Goal: Information Seeking & Learning: Learn about a topic

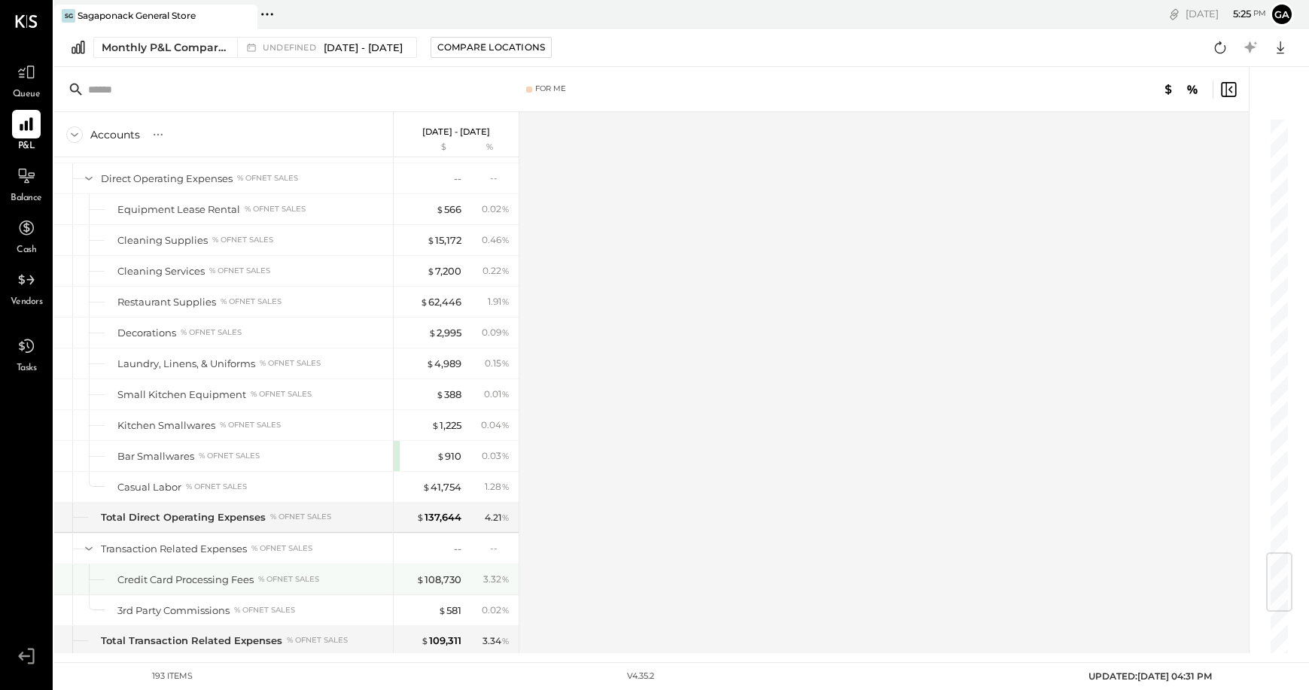
scroll to position [3641, 0]
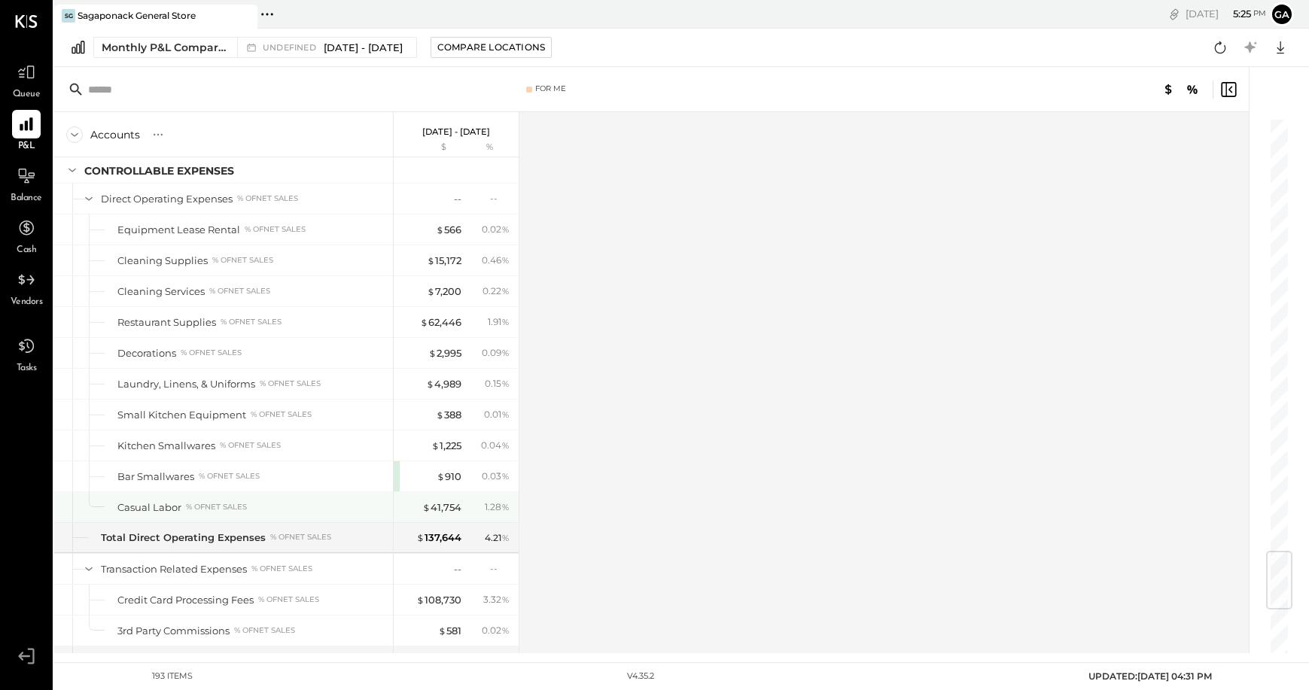
click at [214, 501] on div "Casual Labor % of NET SALES" at bounding box center [251, 508] width 269 height 14
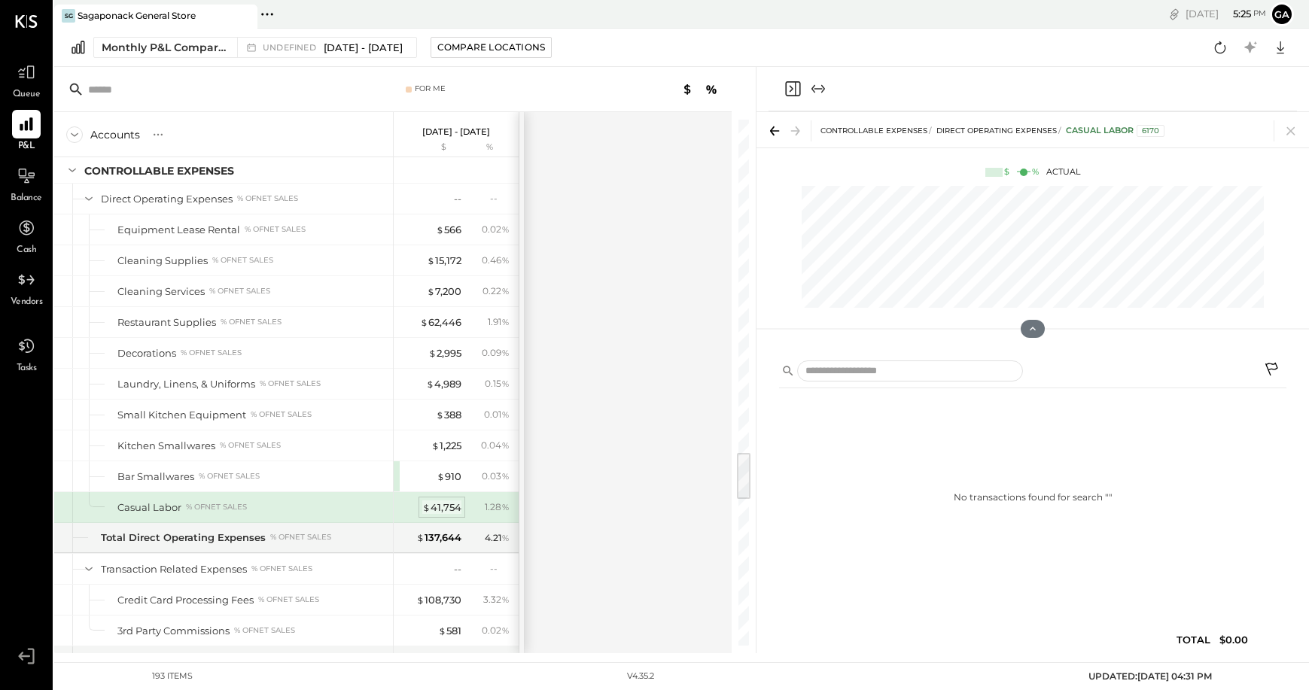
click at [447, 502] on div "$ 41,754" at bounding box center [441, 508] width 39 height 14
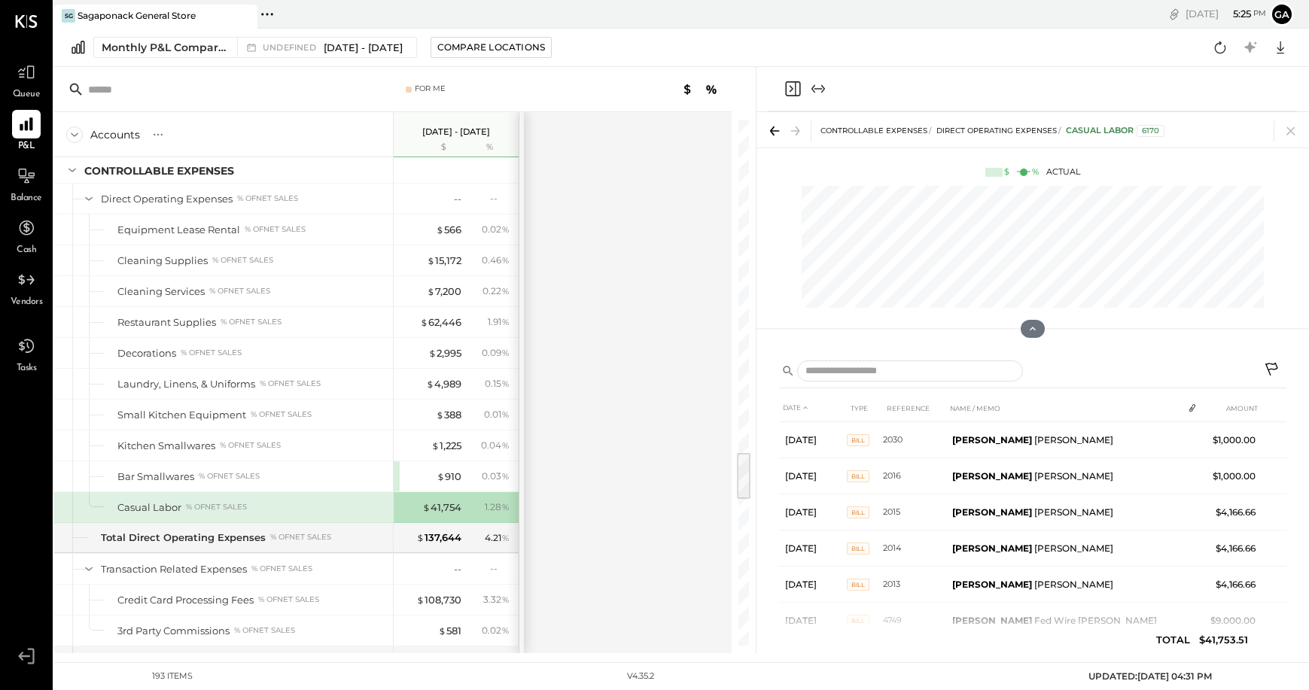
click at [648, 250] on div "Accounts S % GL [DATE] - [DATE] $ % SALES Retail and Market Sales % of GROSS SA…" at bounding box center [394, 382] width 680 height 541
click at [1158, 129] on icon at bounding box center [1290, 130] width 21 height 21
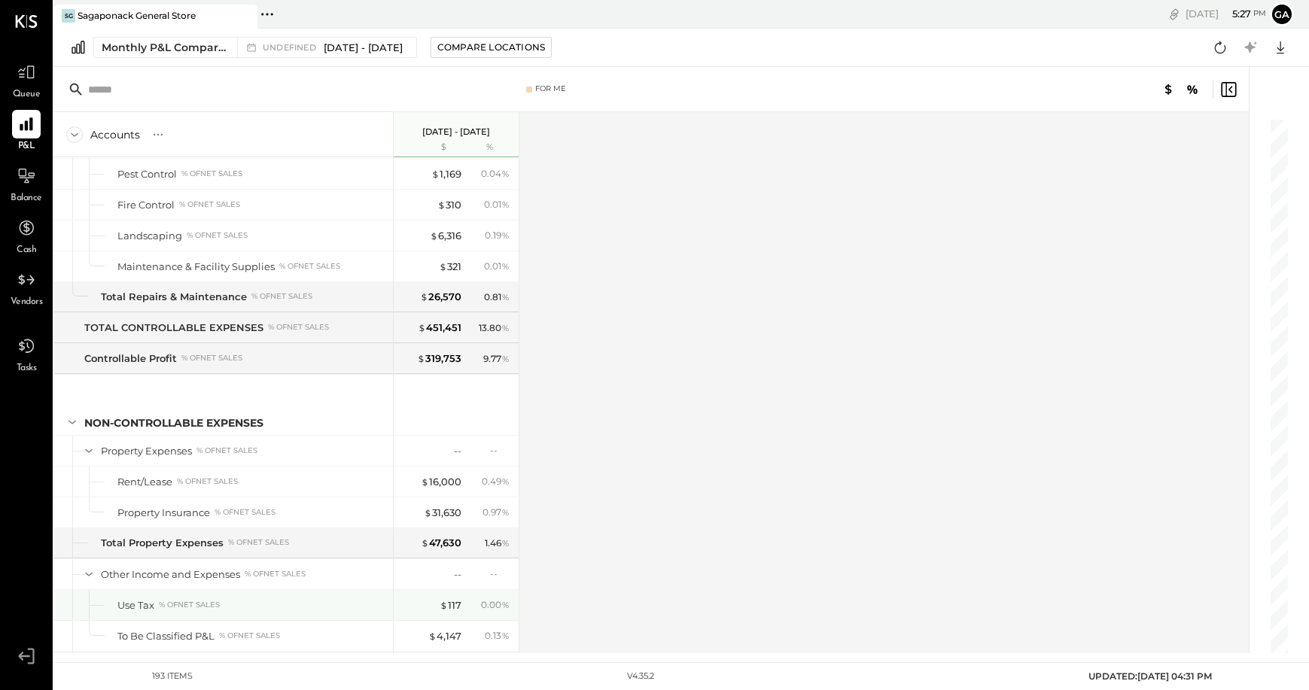
scroll to position [5058, 0]
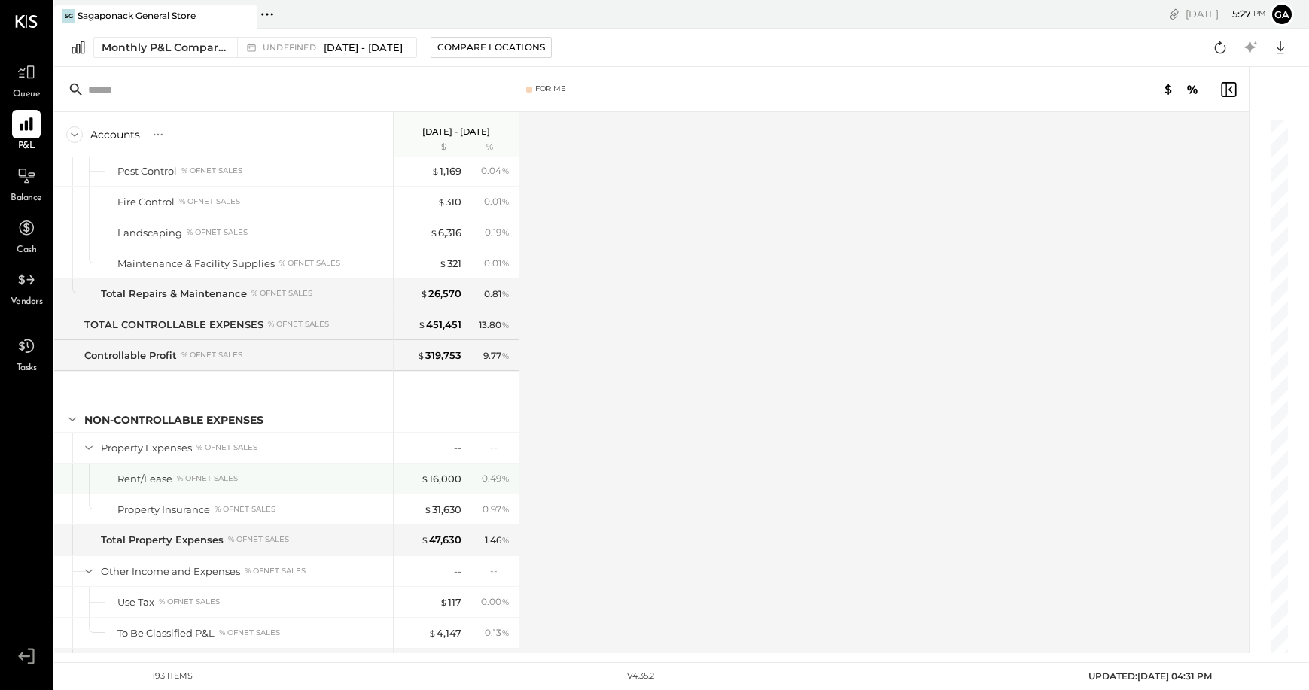
click at [142, 477] on div "Rent/Lease" at bounding box center [144, 479] width 55 height 14
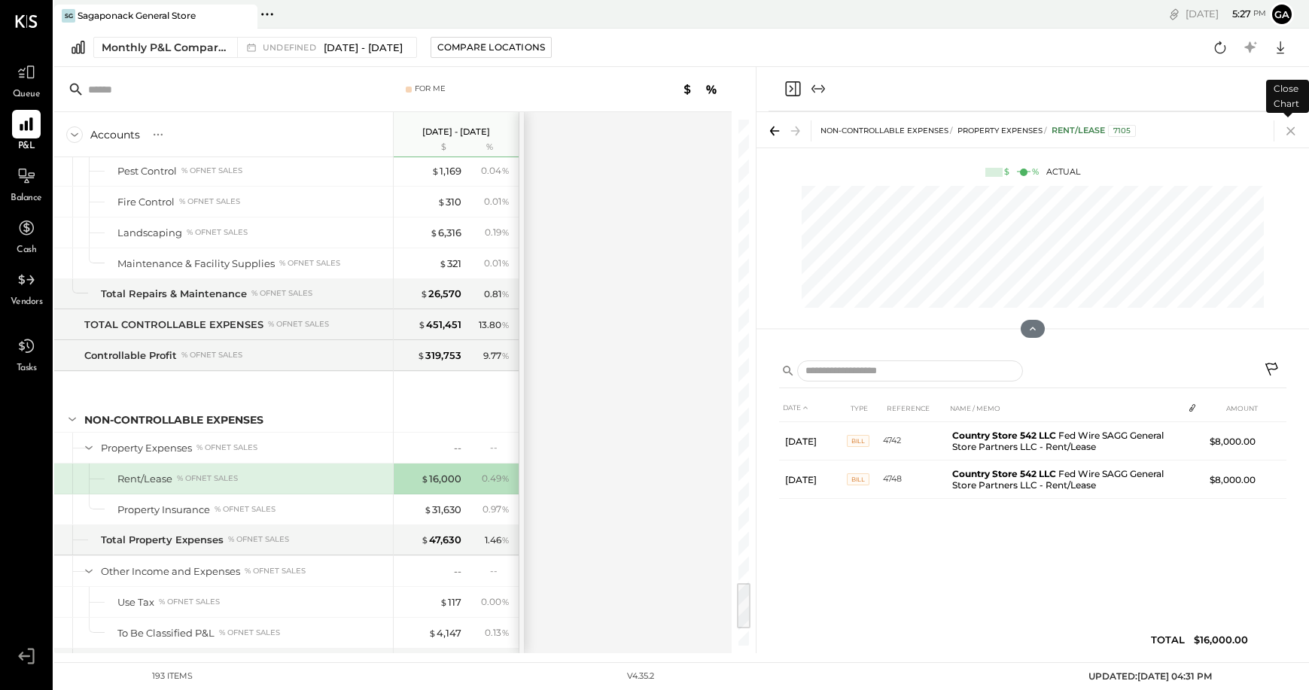
click at [1158, 134] on icon at bounding box center [1290, 131] width 8 height 8
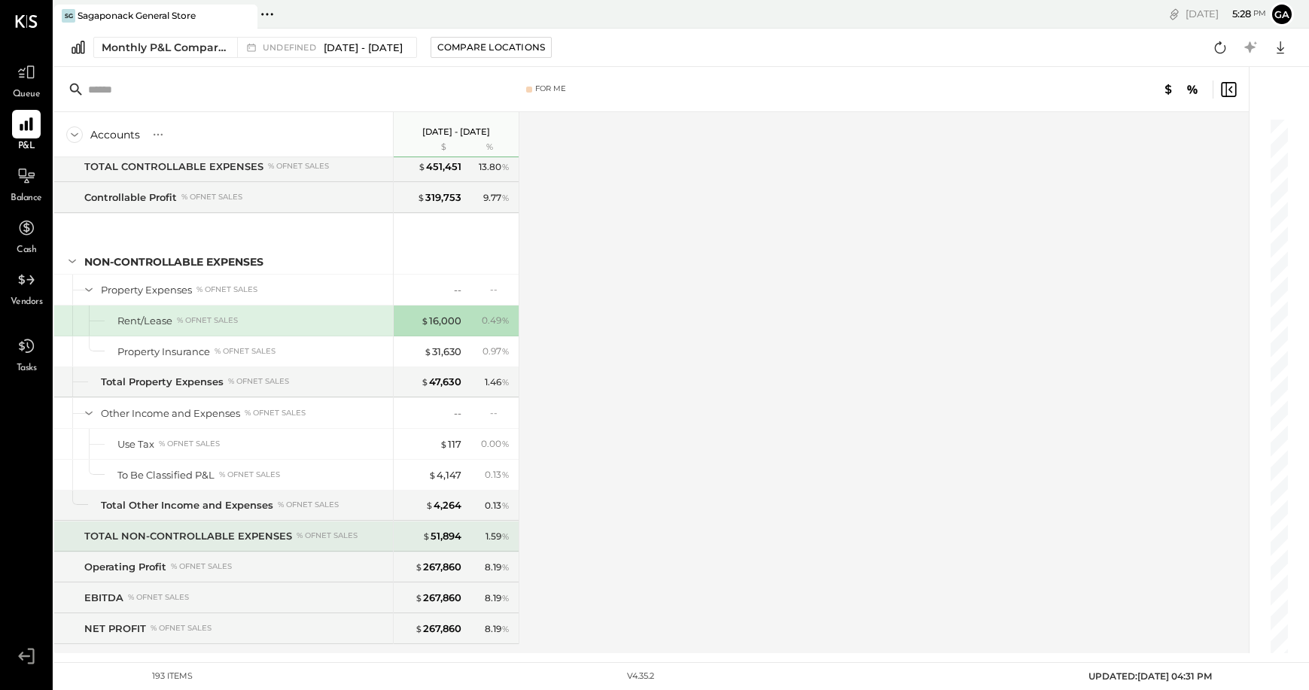
scroll to position [5245, 0]
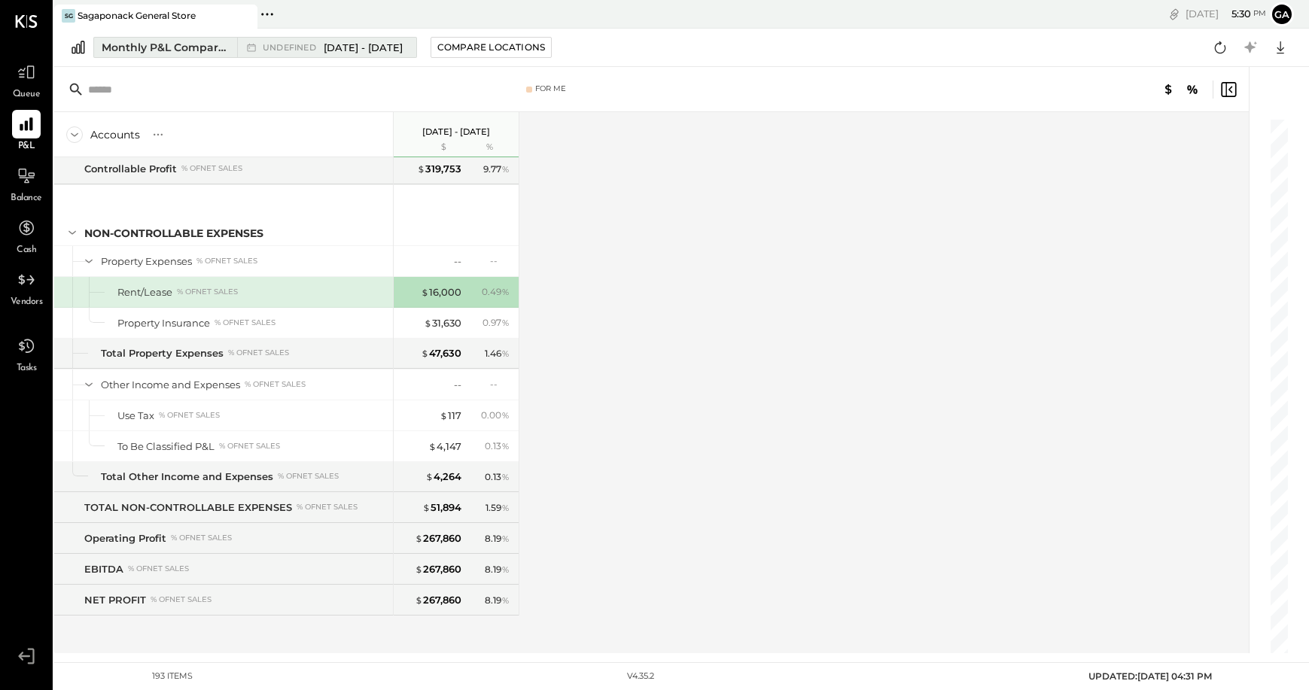
click at [373, 44] on span "[DATE] - [DATE]" at bounding box center [363, 48] width 79 height 14
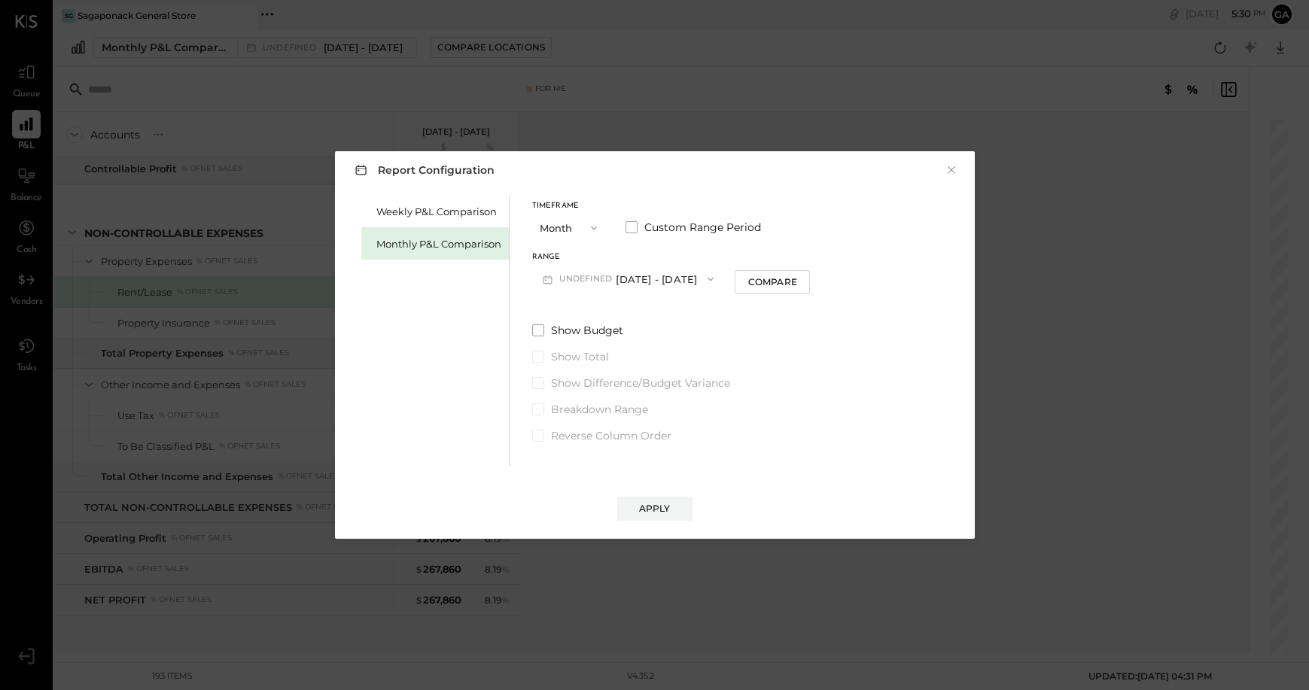
click at [647, 280] on button "undefined [DATE] - [DATE]" at bounding box center [628, 279] width 193 height 28
click at [650, 319] on div "M08 [DATE] - [DATE]" at bounding box center [628, 313] width 191 height 32
click at [650, 498] on button "Apply" at bounding box center [654, 509] width 75 height 24
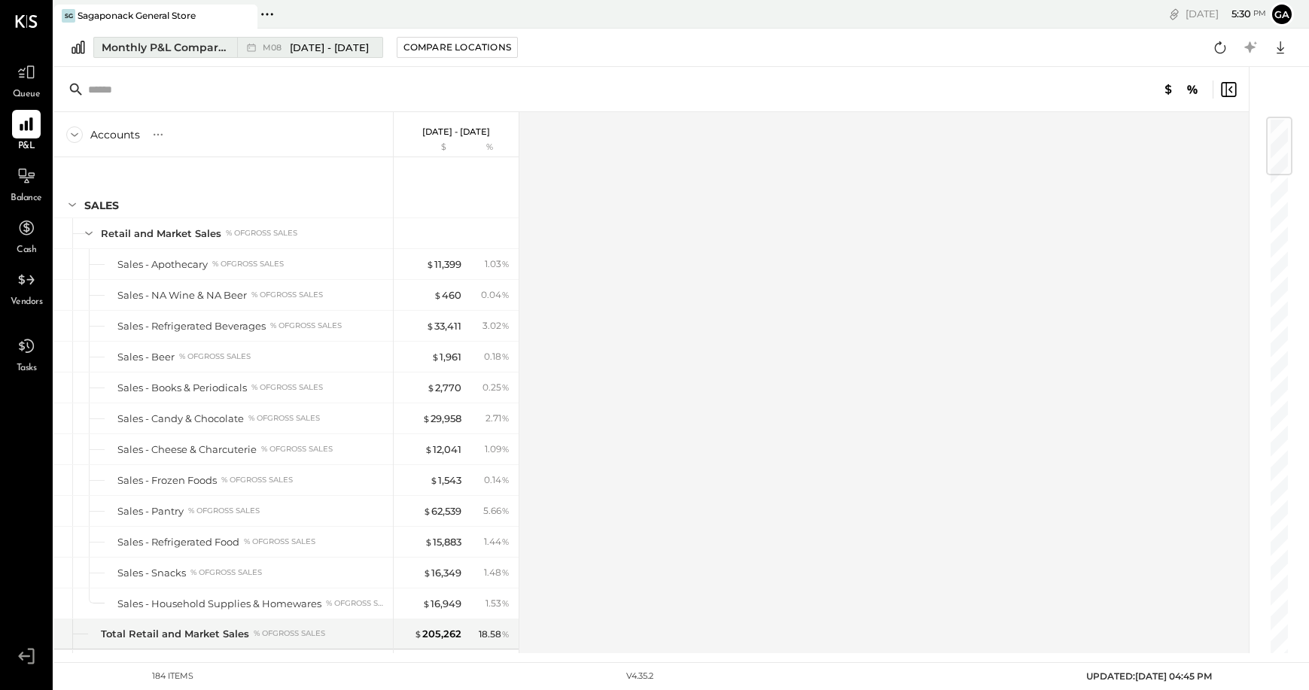
click at [324, 56] on button "Monthly P&L Comparison M08 [DATE] - [DATE]" at bounding box center [238, 47] width 290 height 21
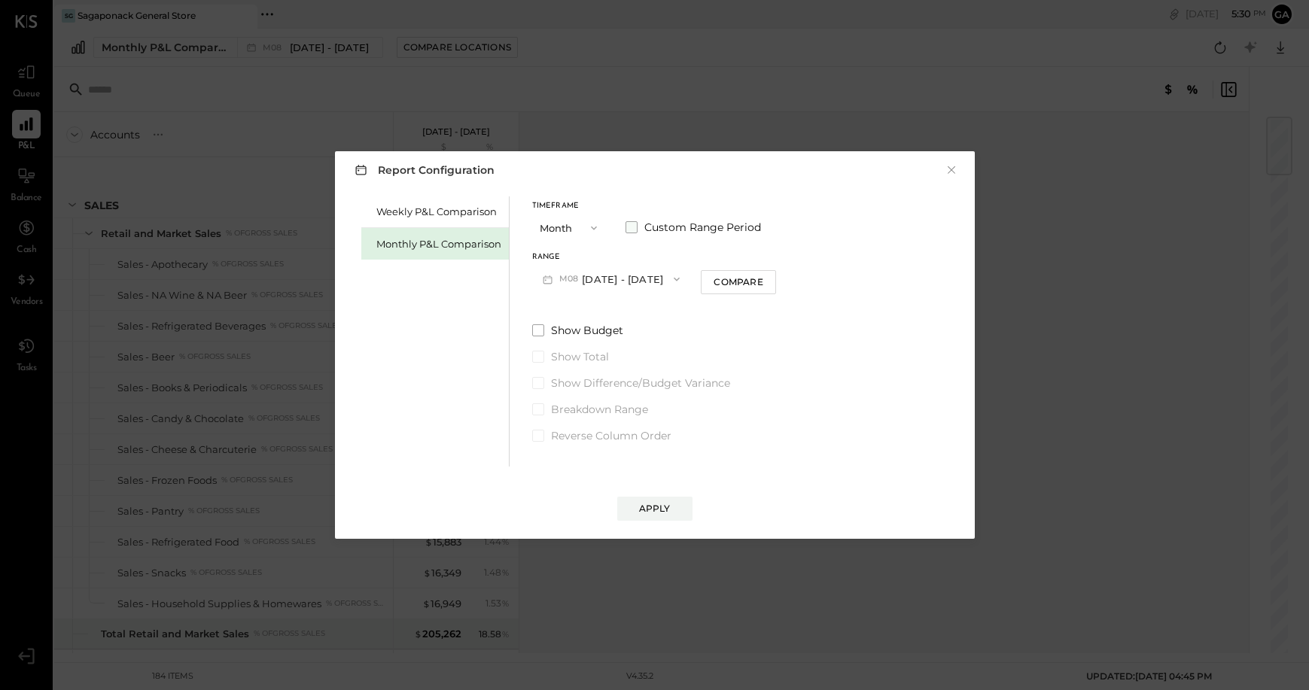
click at [632, 227] on span at bounding box center [631, 227] width 12 height 12
click at [574, 276] on button "[DATE]" at bounding box center [577, 279] width 90 height 28
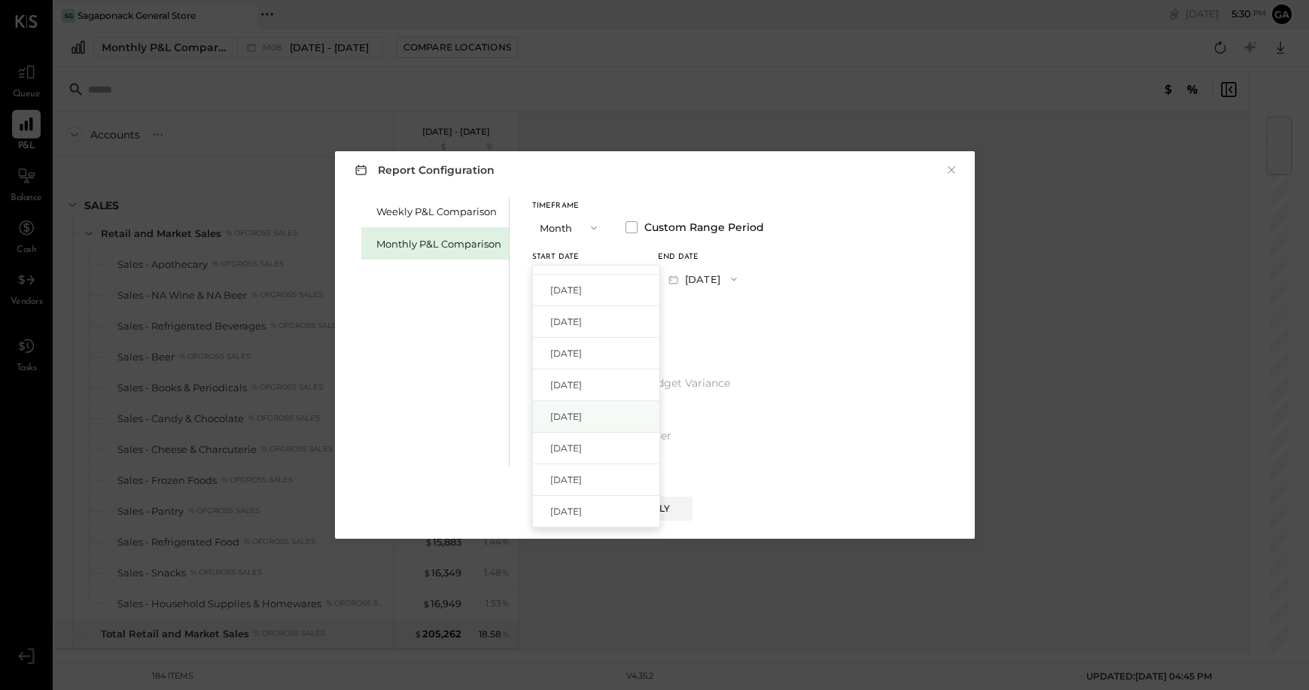
click at [582, 415] on span "[DATE]" at bounding box center [566, 416] width 32 height 13
click at [730, 273] on button "[DATE]" at bounding box center [703, 279] width 90 height 28
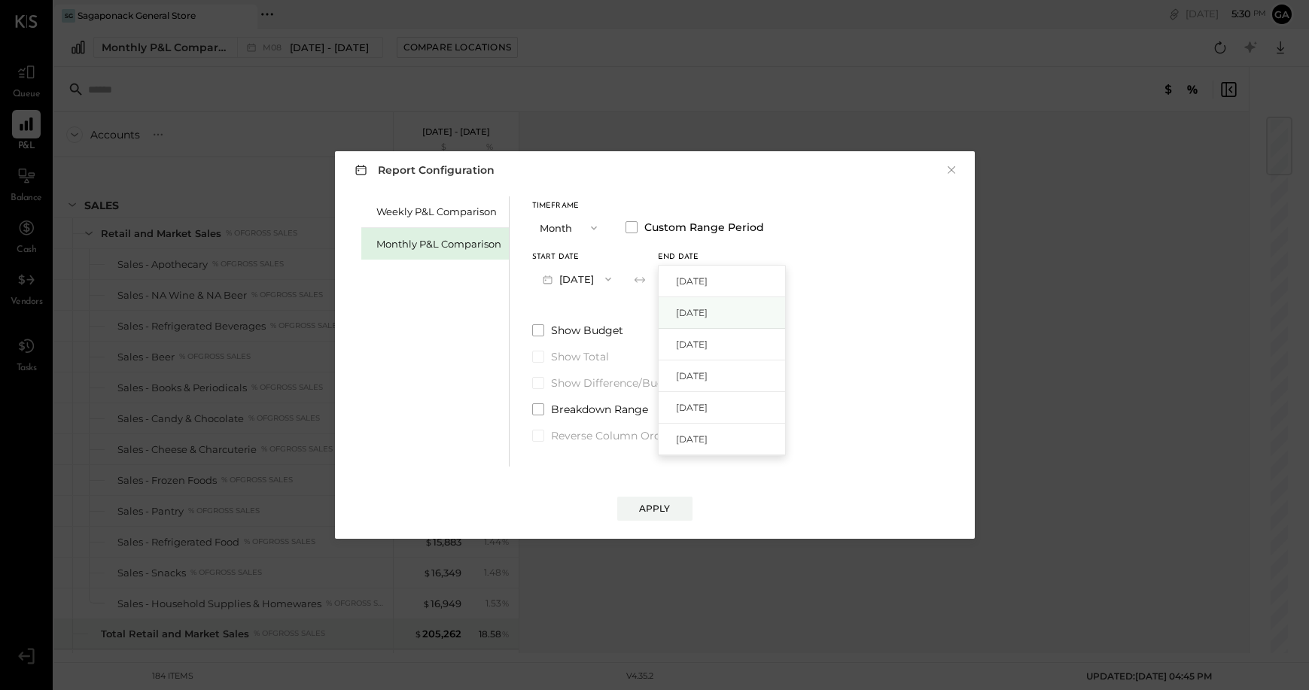
click at [708, 315] on span "[DATE]" at bounding box center [692, 312] width 32 height 13
click at [656, 507] on div "Apply" at bounding box center [655, 508] width 32 height 13
